Goal: Transaction & Acquisition: Purchase product/service

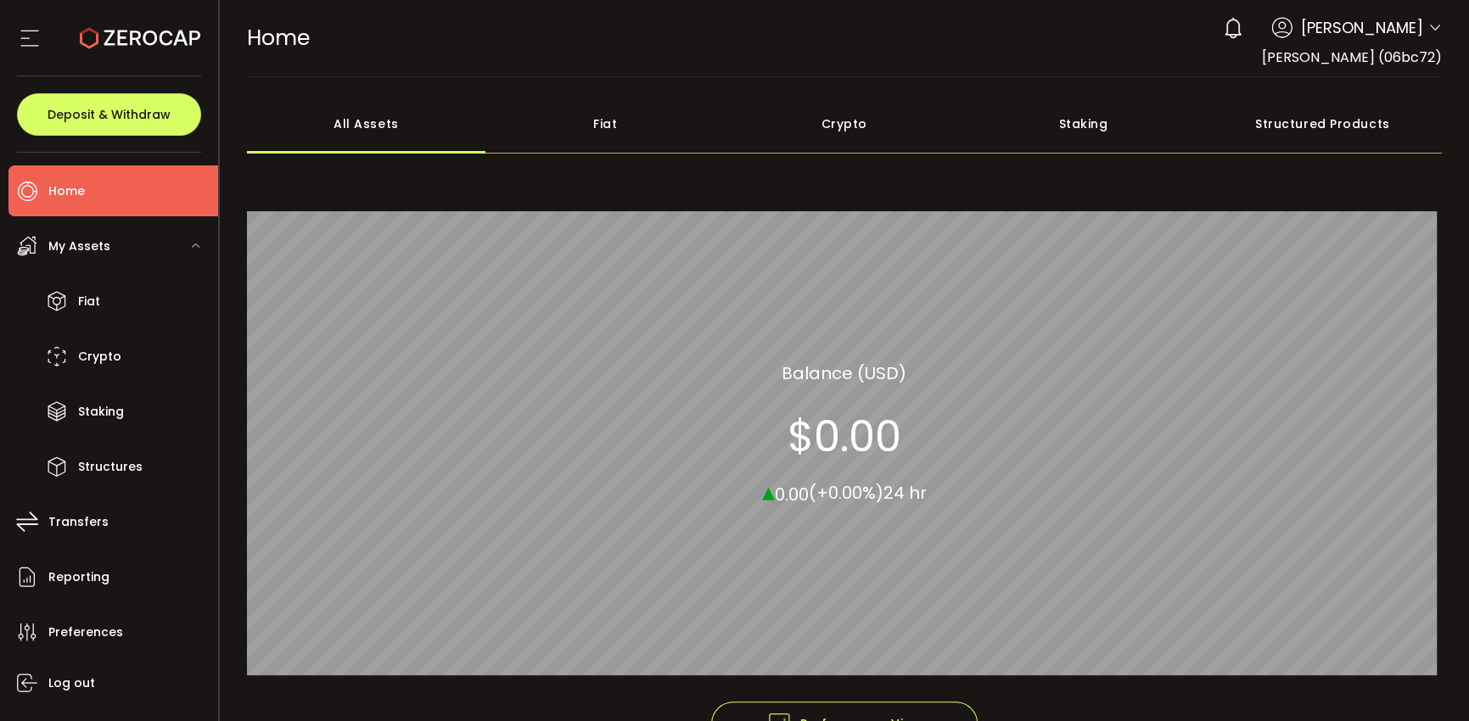
scroll to position [85, 0]
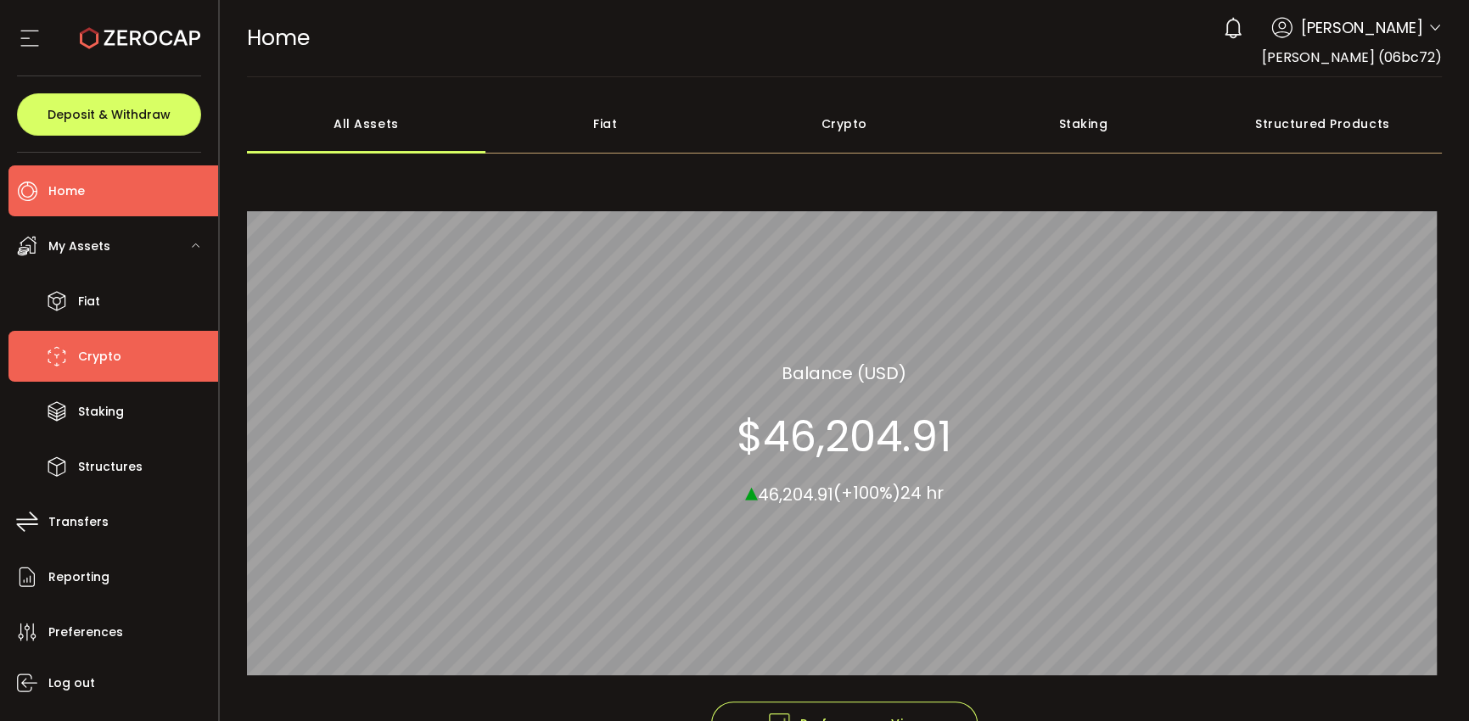
click at [128, 353] on li "Crypto" at bounding box center [113, 356] width 210 height 51
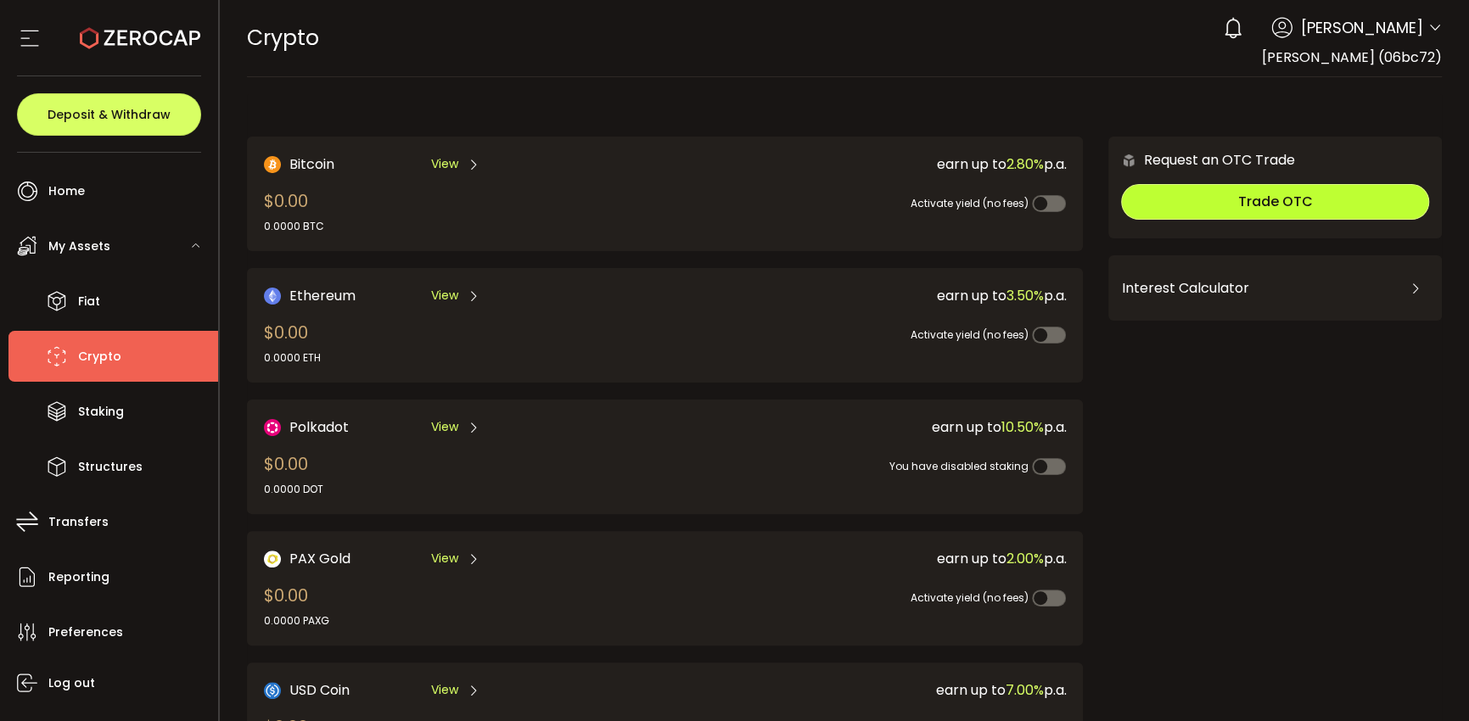
click at [1327, 200] on button "Trade OTC" at bounding box center [1275, 202] width 308 height 36
click at [447, 164] on span "View" at bounding box center [444, 164] width 27 height 18
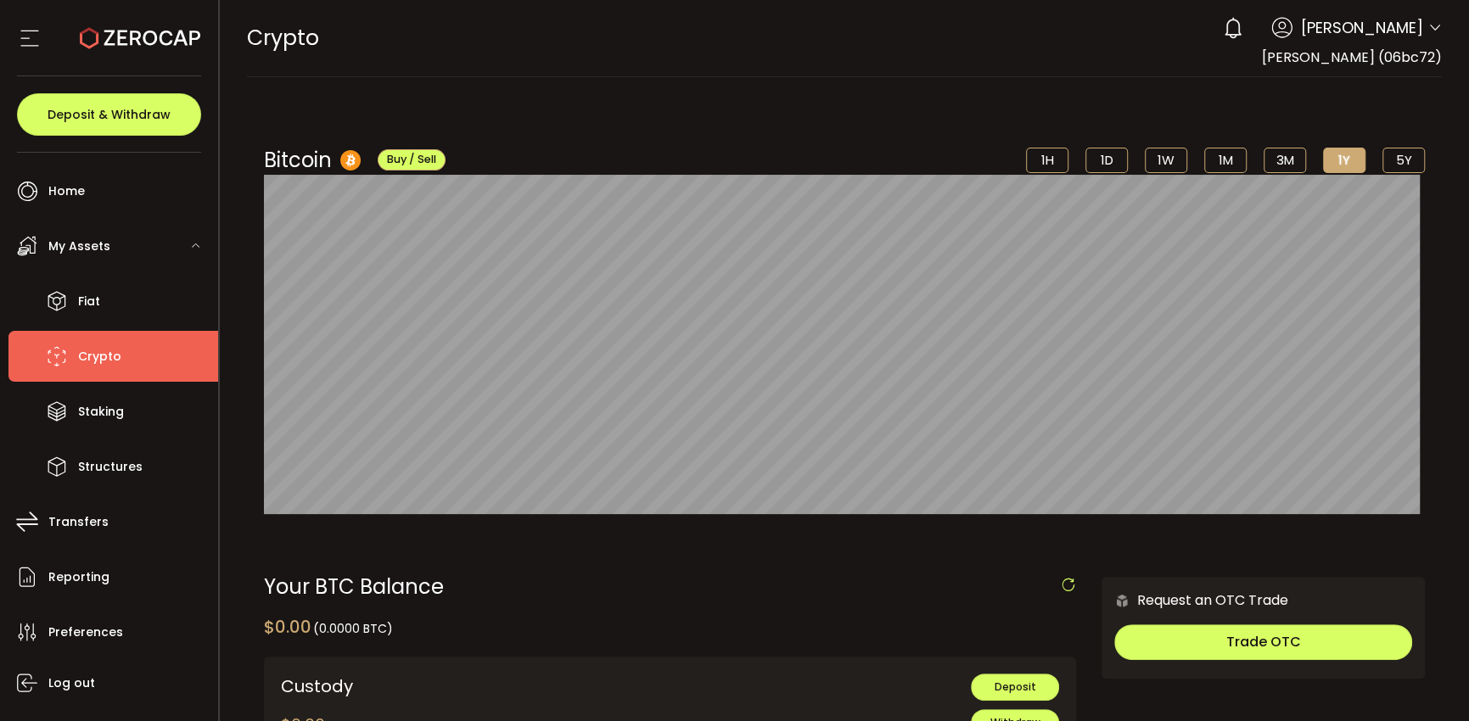
click at [578, 99] on div "Bitcoin Buy / Sell 1H 1D 1W 1M 3M 1Y 5Y $96,141.39 [DATE] 12:00 am" at bounding box center [845, 312] width 1196 height 437
